Goal: Task Accomplishment & Management: Use online tool/utility

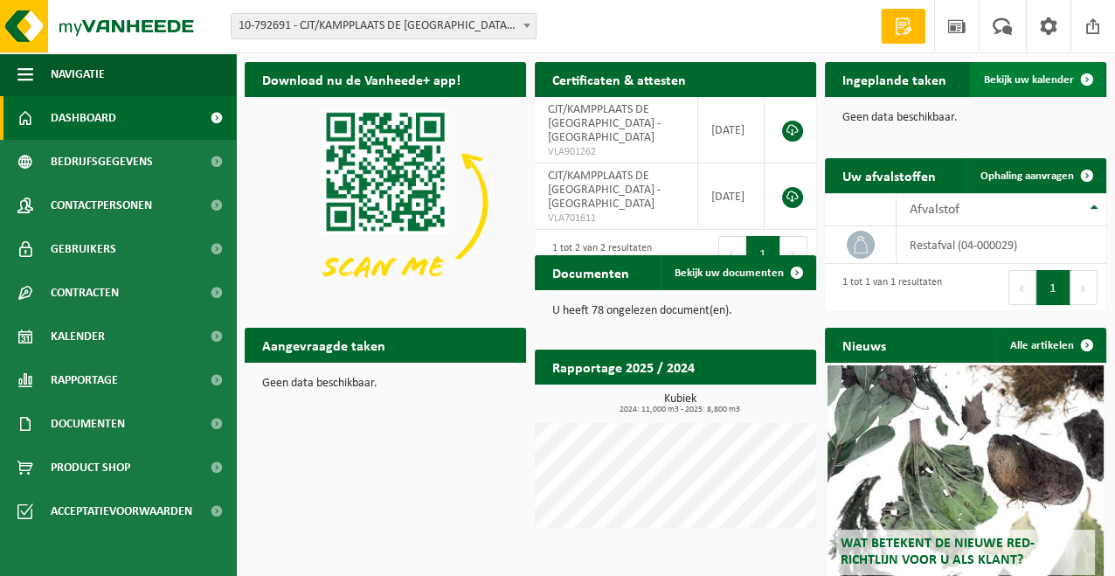
click at [1077, 75] on span at bounding box center [1087, 79] width 35 height 35
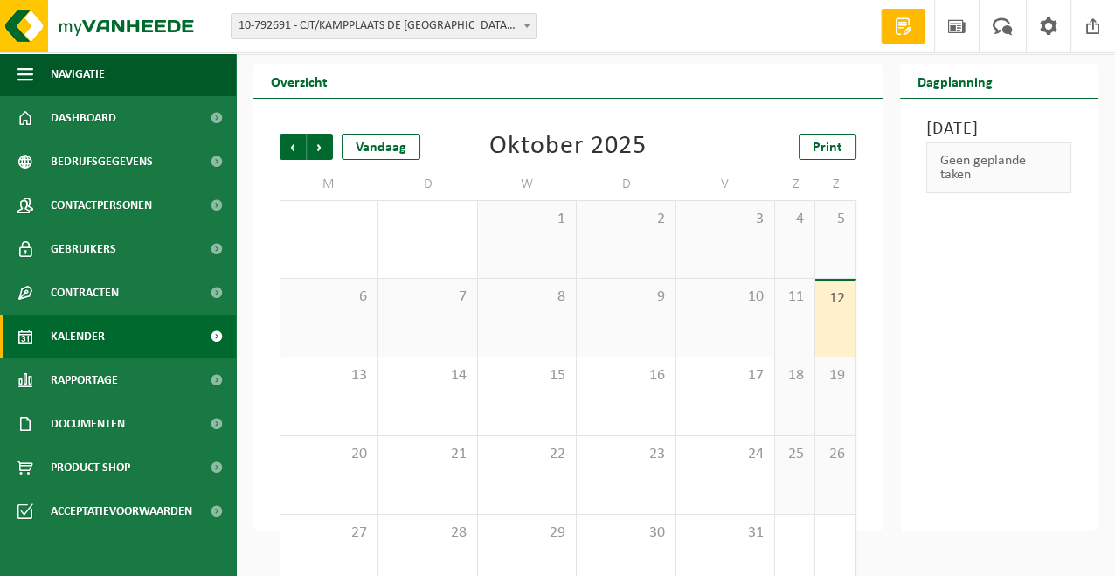
scroll to position [71, 0]
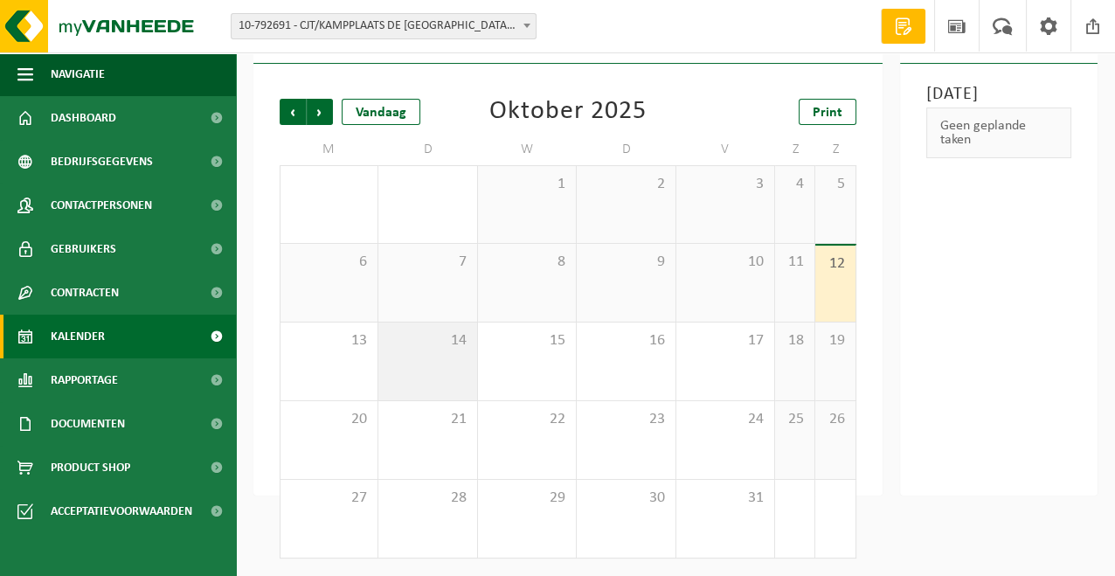
click at [453, 371] on div "14" at bounding box center [427, 361] width 98 height 78
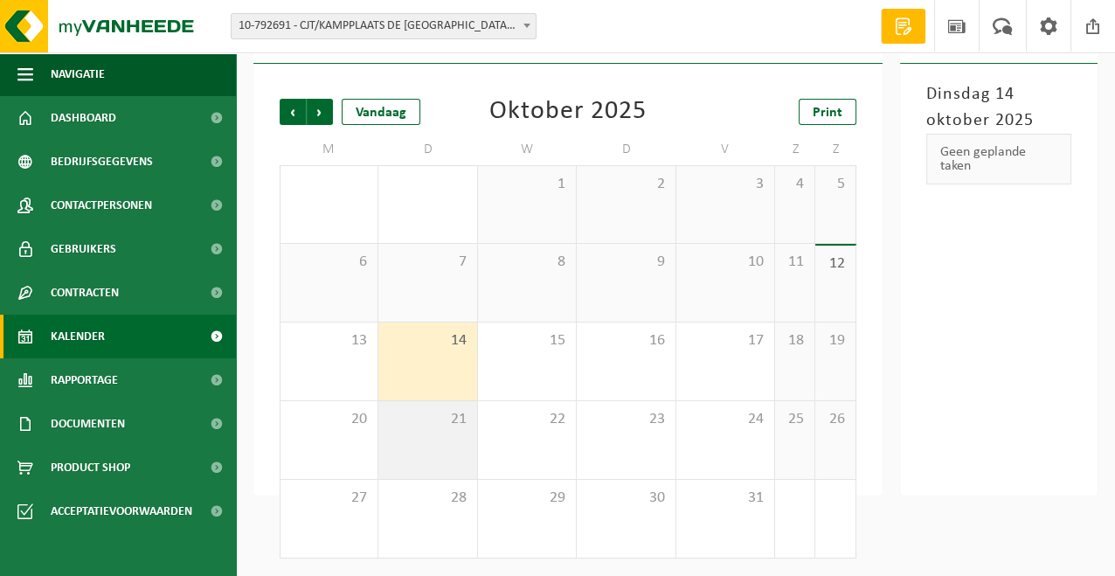
click at [428, 433] on div "21" at bounding box center [427, 440] width 98 height 78
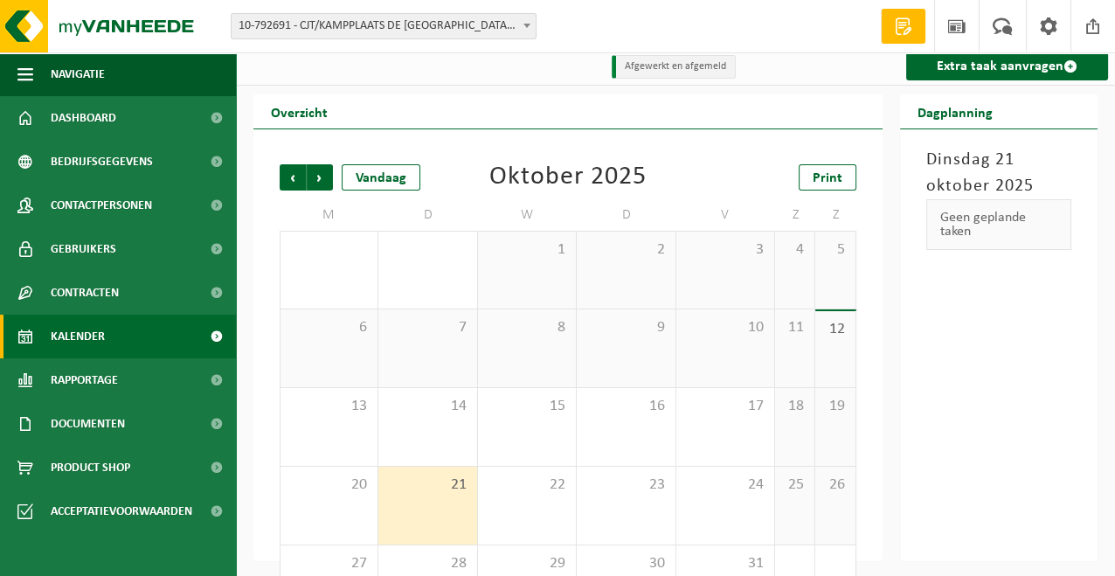
scroll to position [0, 0]
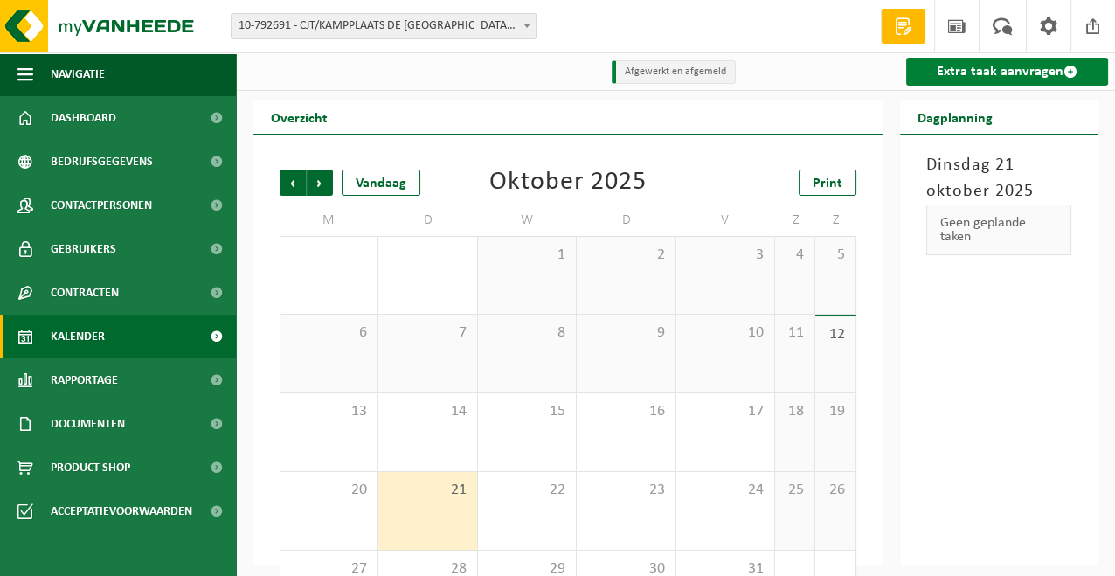
click at [1044, 67] on link "Extra taak aanvragen" at bounding box center [1007, 72] width 203 height 28
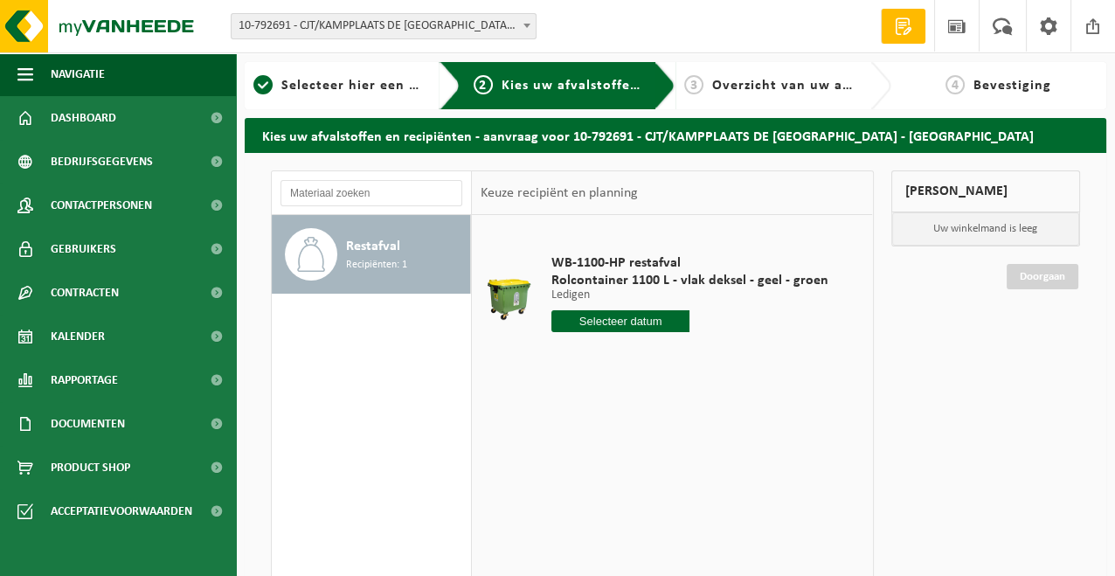
click at [656, 325] on input "text" at bounding box center [620, 321] width 139 height 22
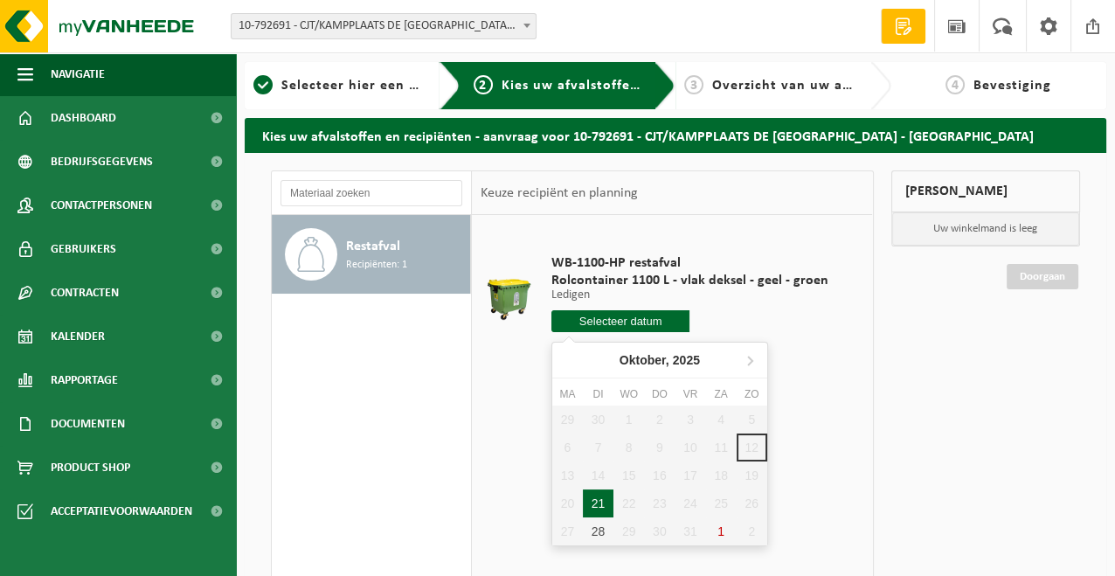
click at [596, 495] on div "21" at bounding box center [598, 503] width 31 height 28
type input "Van 2025-10-21"
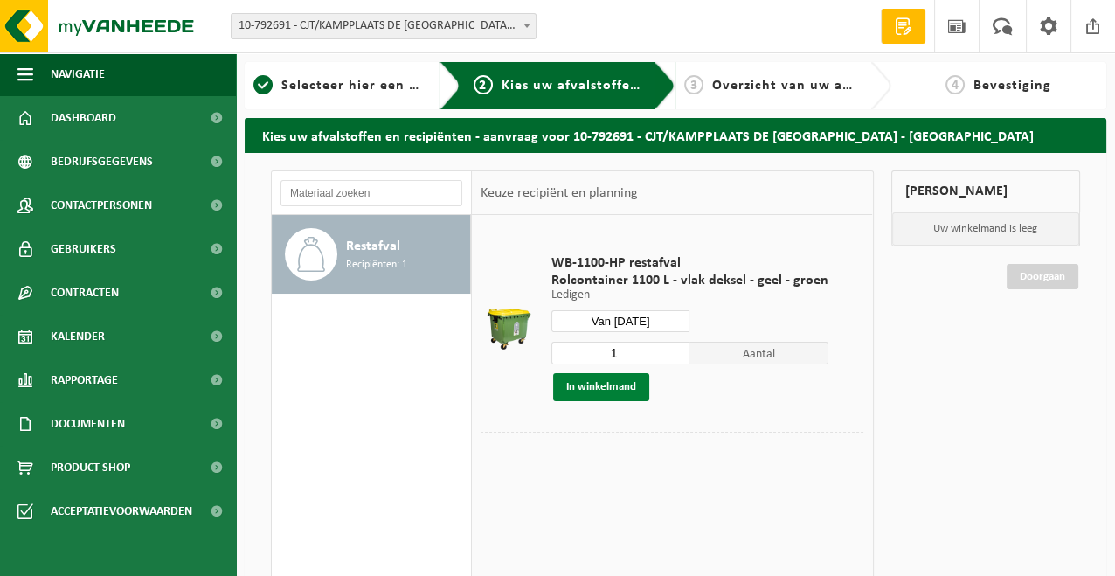
click at [604, 393] on button "In winkelmand" at bounding box center [601, 387] width 96 height 28
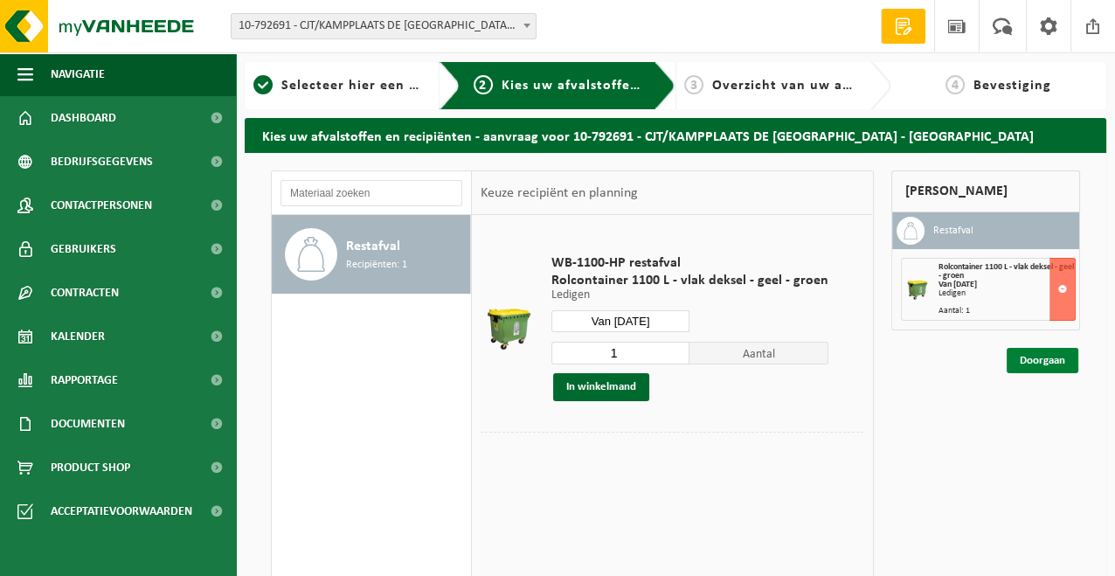
click at [1027, 357] on link "Doorgaan" at bounding box center [1043, 360] width 72 height 25
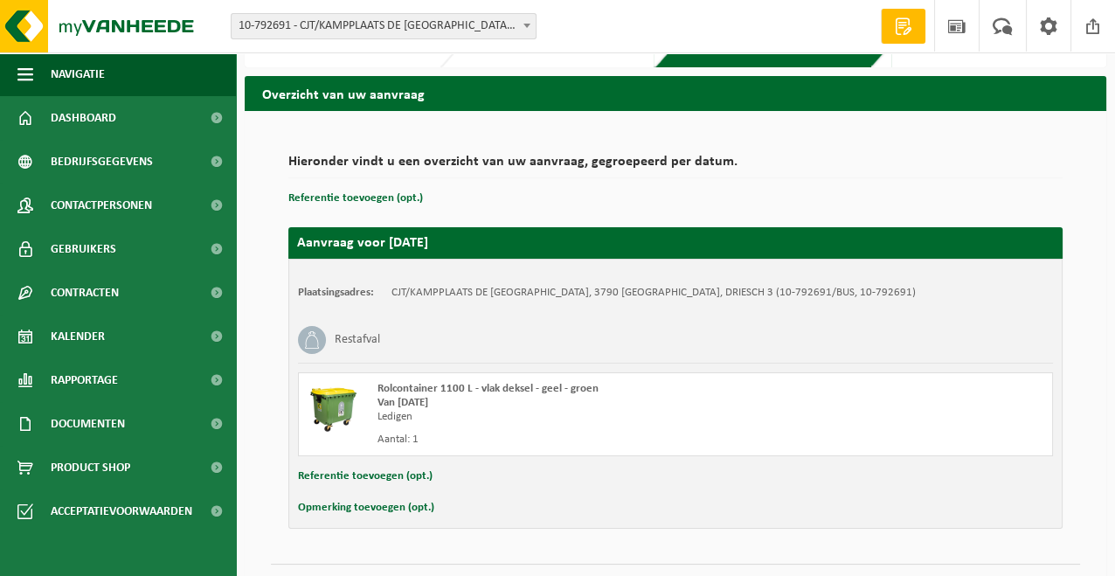
scroll to position [80, 0]
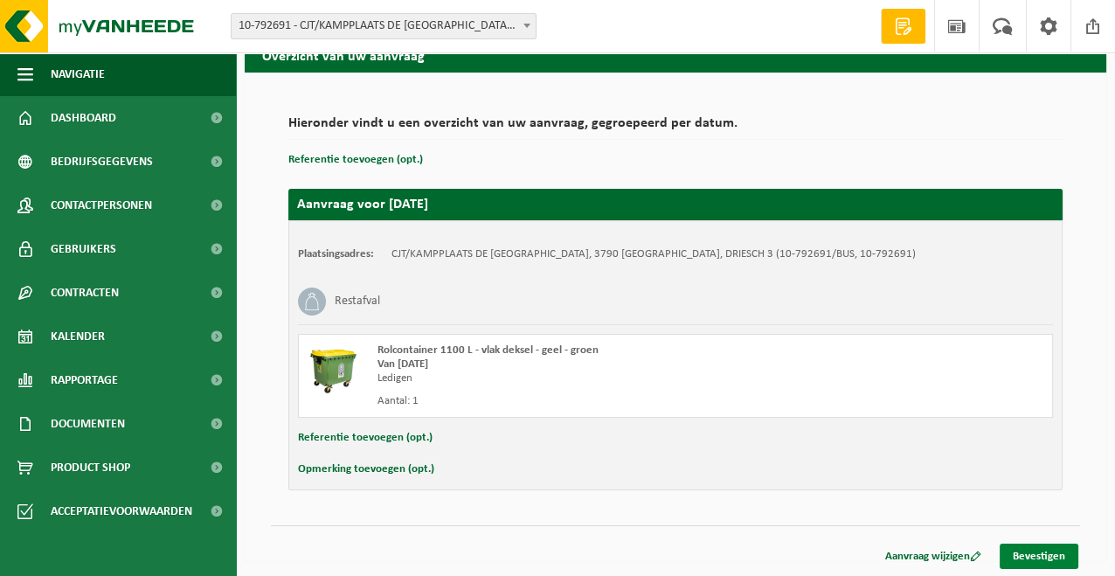
click at [1052, 561] on link "Bevestigen" at bounding box center [1039, 556] width 79 height 25
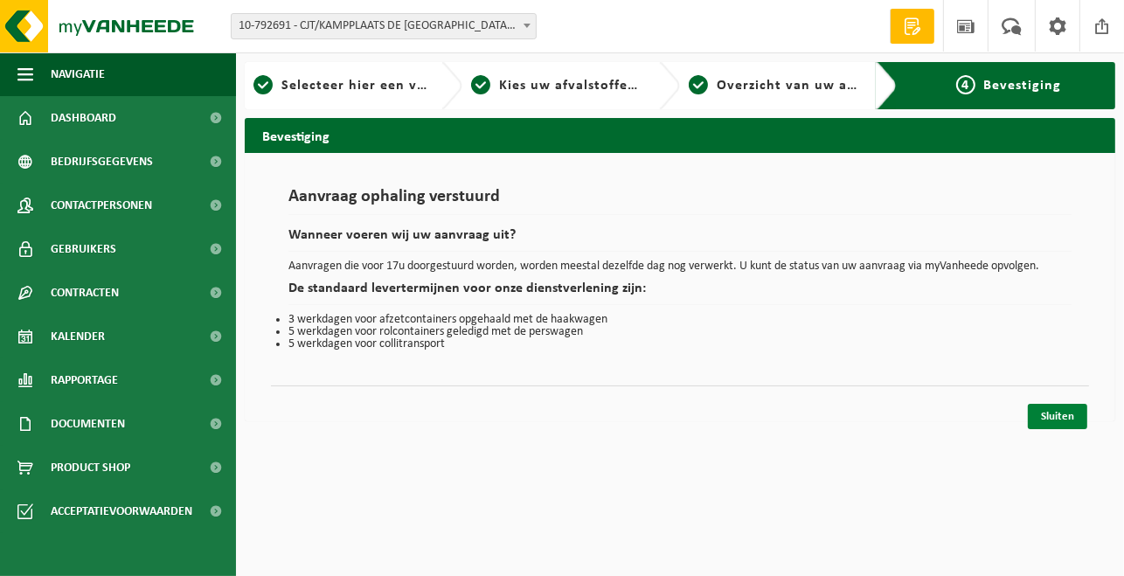
click at [1058, 419] on link "Sluiten" at bounding box center [1057, 416] width 59 height 25
